Goal: Task Accomplishment & Management: Manage account settings

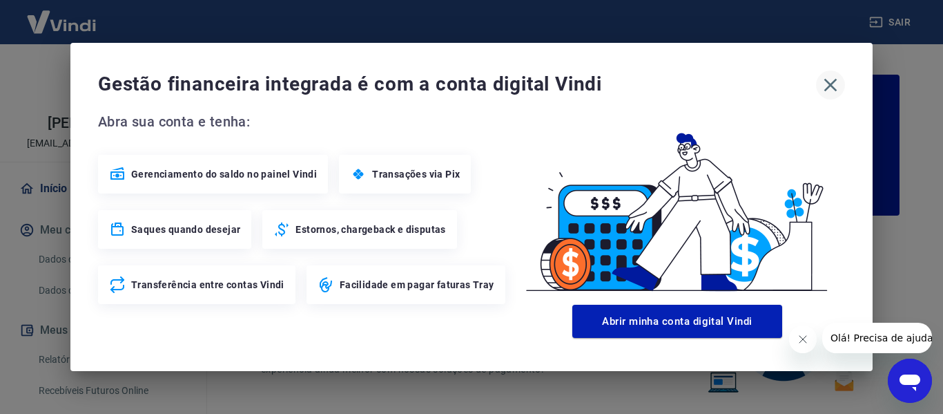
click at [829, 81] on icon "button" at bounding box center [831, 85] width 22 height 22
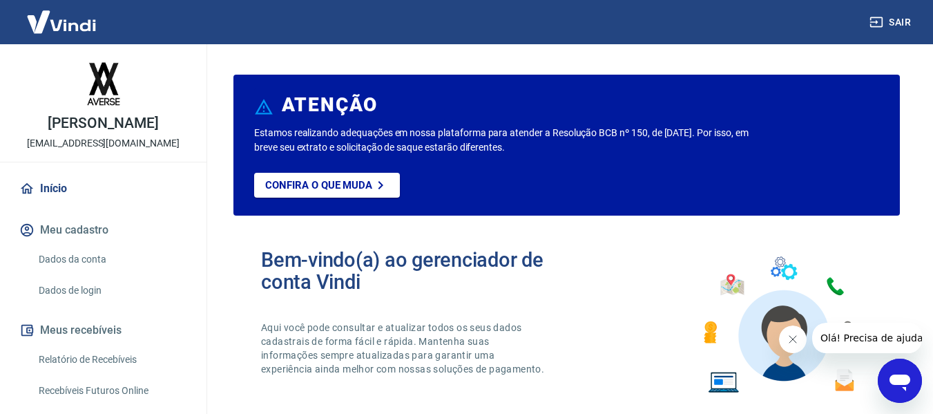
scroll to position [19, 0]
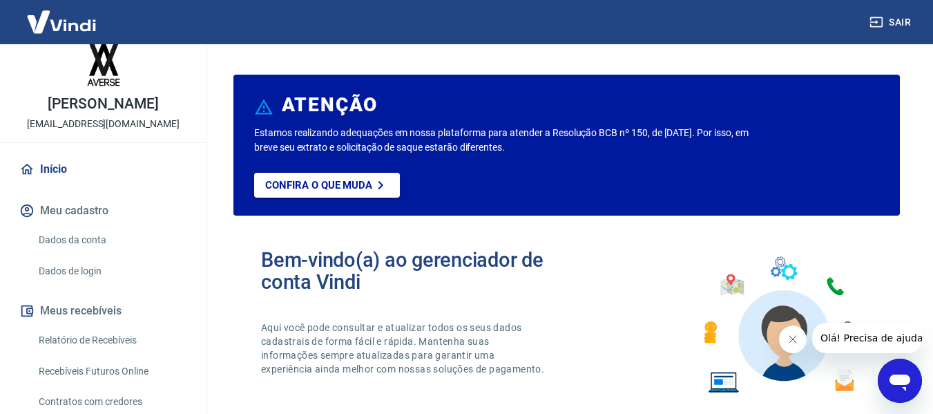
click at [72, 233] on link "Dados da conta" at bounding box center [111, 240] width 157 height 28
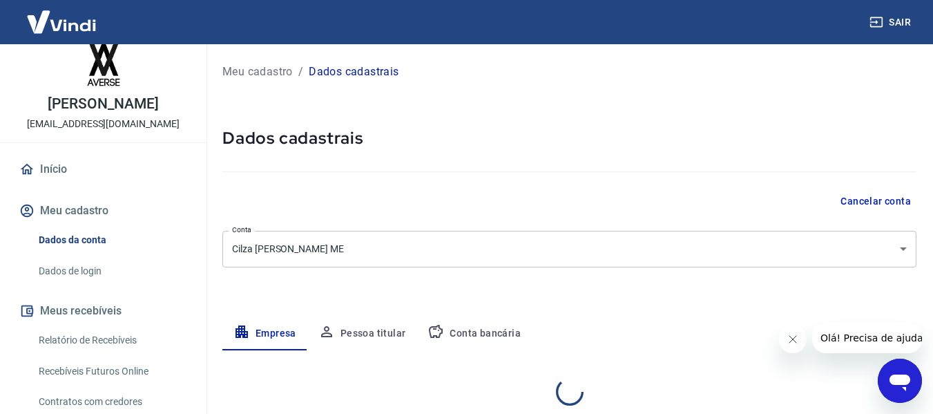
select select "SP"
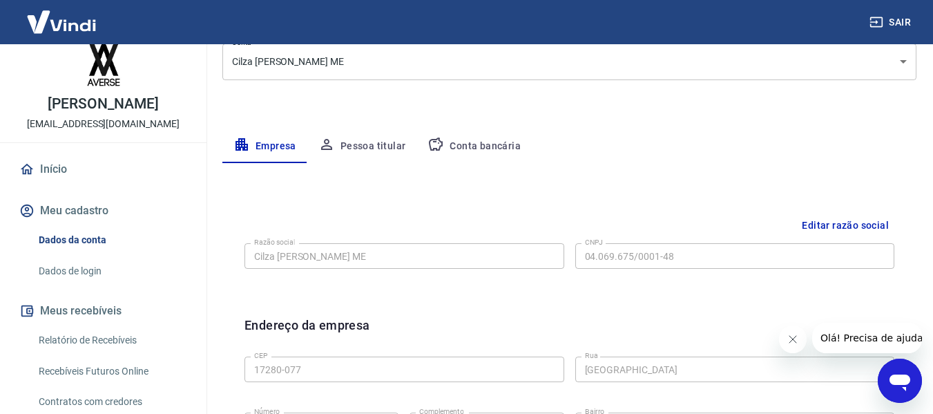
click at [383, 157] on button "Pessoa titular" at bounding box center [362, 146] width 110 height 33
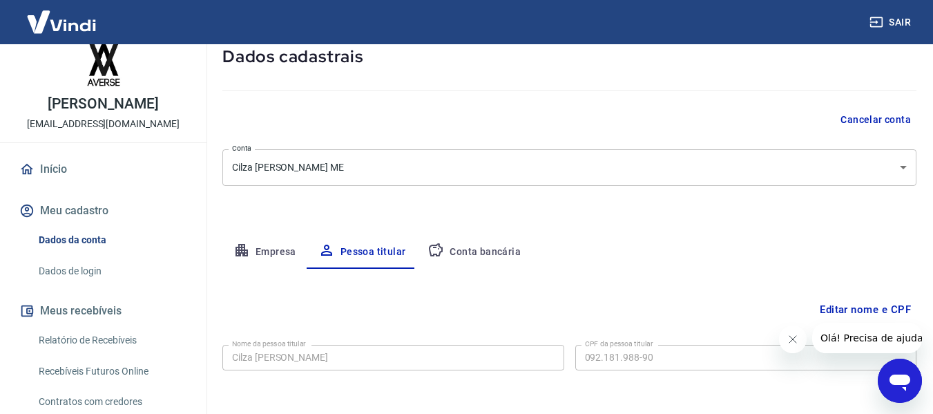
scroll to position [139, 0]
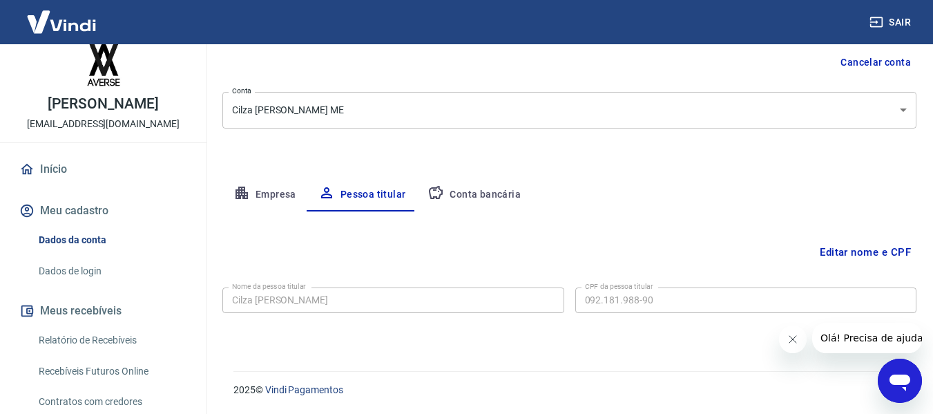
click at [271, 191] on button "Empresa" at bounding box center [264, 194] width 85 height 33
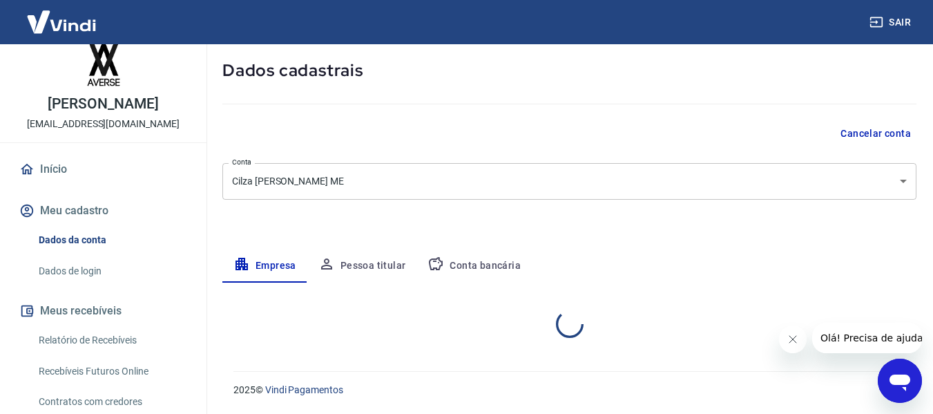
select select "SP"
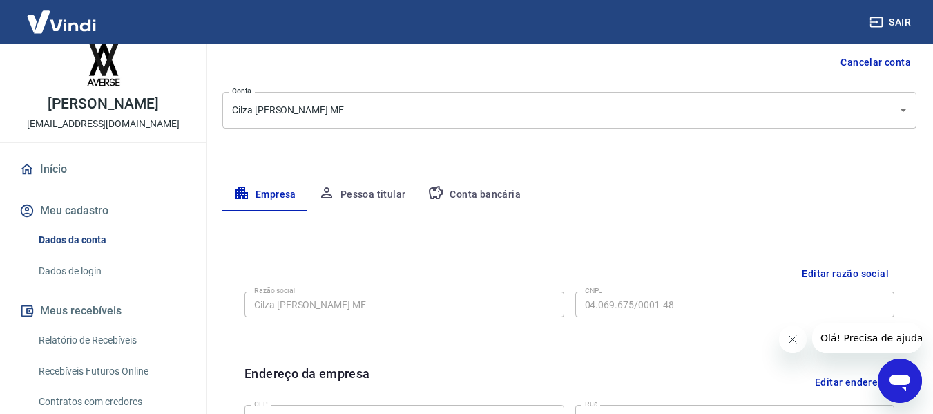
drag, startPoint x: 398, startPoint y: 131, endPoint x: 403, endPoint y: 99, distance: 32.2
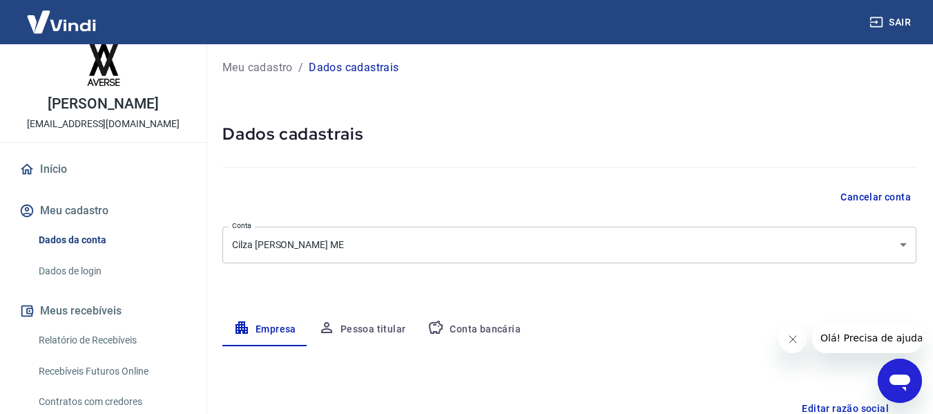
scroll to position [0, 0]
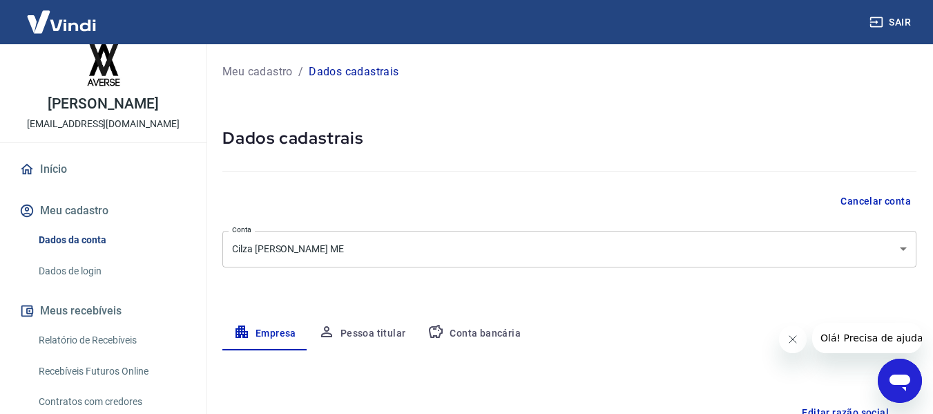
click at [79, 267] on link "Dados de login" at bounding box center [111, 271] width 157 height 28
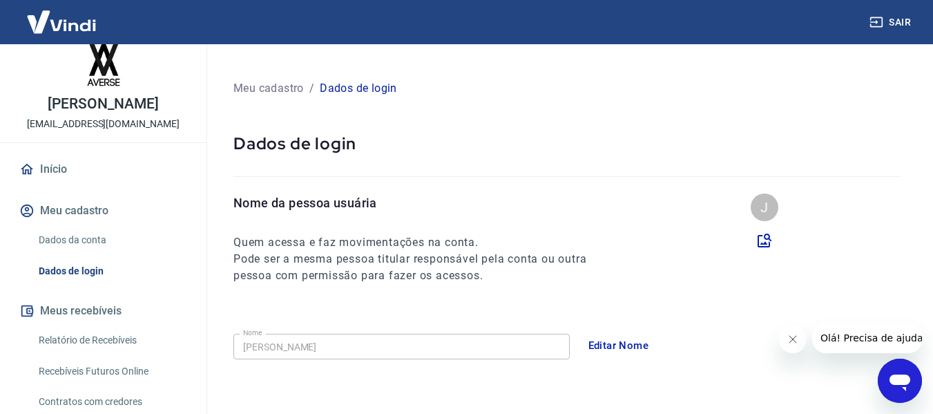
click at [48, 238] on link "Dados da conta" at bounding box center [111, 240] width 157 height 28
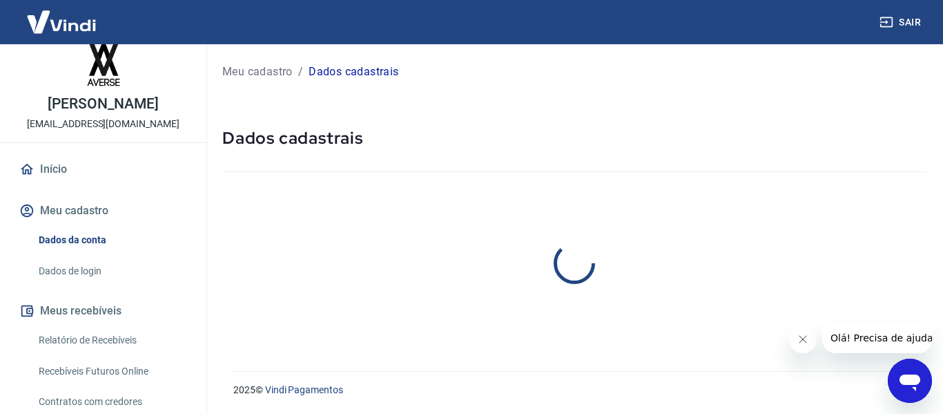
select select "SP"
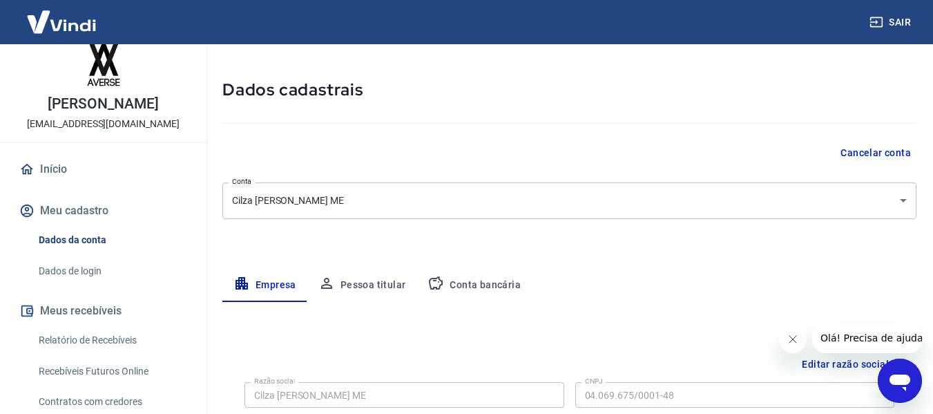
scroll to position [103, 0]
